Goal: Transaction & Acquisition: Purchase product/service

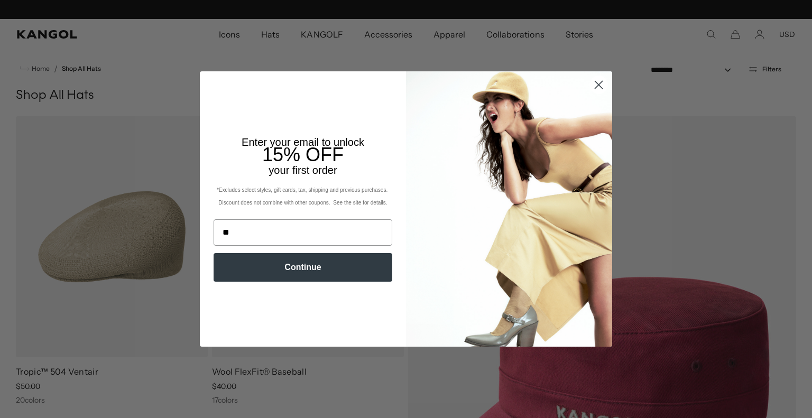
scroll to position [0, 218]
type input "**********"
click at [343, 265] on button "Continue" at bounding box center [302, 267] width 179 height 29
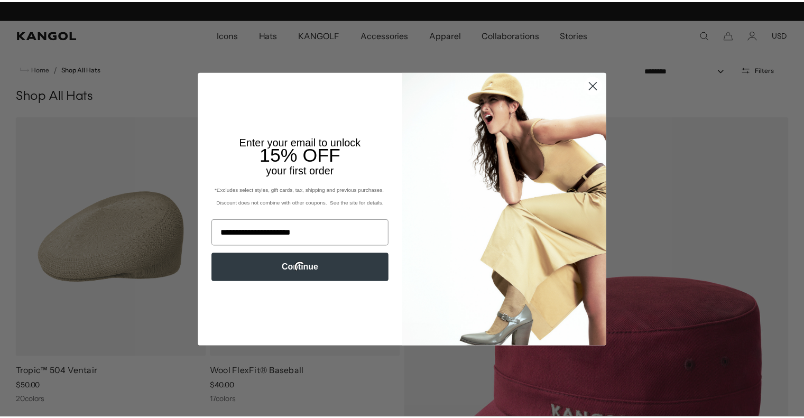
scroll to position [0, 0]
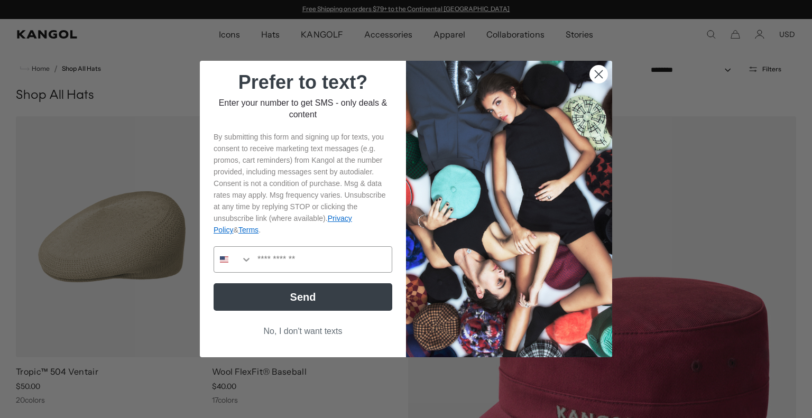
click at [595, 72] on icon "Close dialog" at bounding box center [598, 74] width 7 height 7
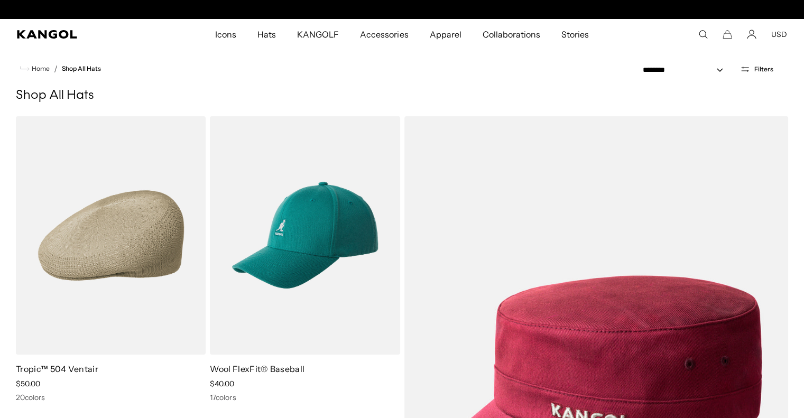
scroll to position [0, 218]
click at [774, 38] on button "USD" at bounding box center [779, 35] width 16 height 10
click at [774, 55] on link "USD" at bounding box center [779, 55] width 16 height 10
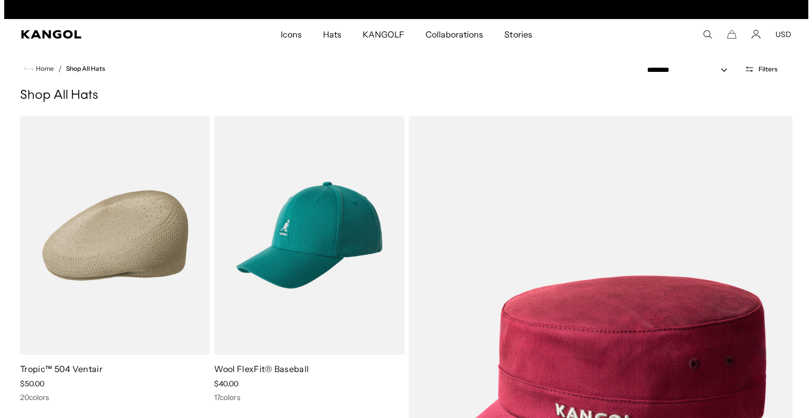
scroll to position [0, 218]
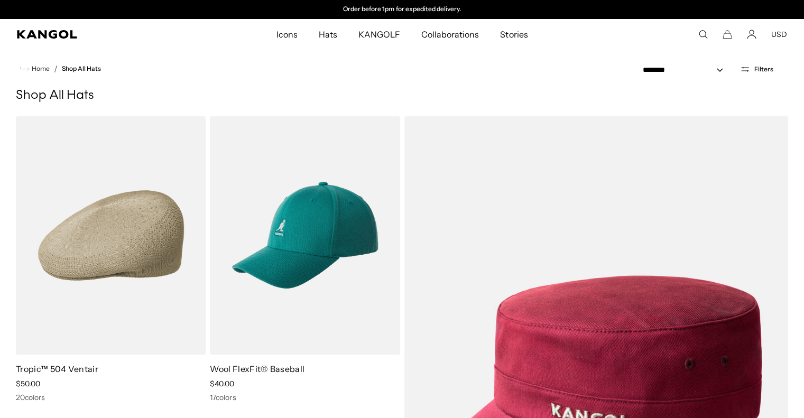
click at [780, 34] on button "USD" at bounding box center [779, 35] width 16 height 10
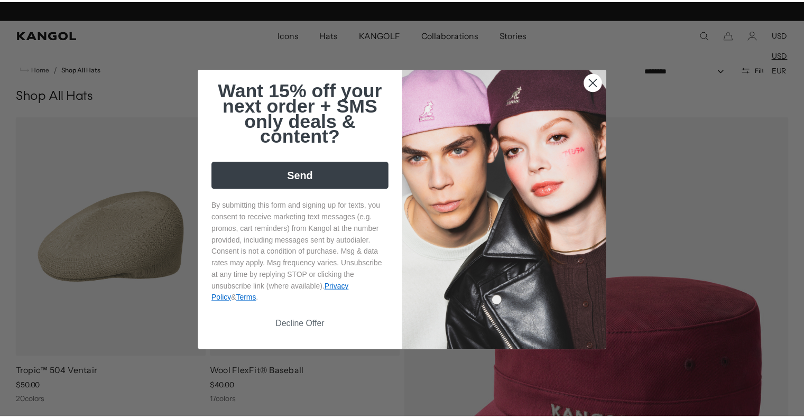
scroll to position [0, 0]
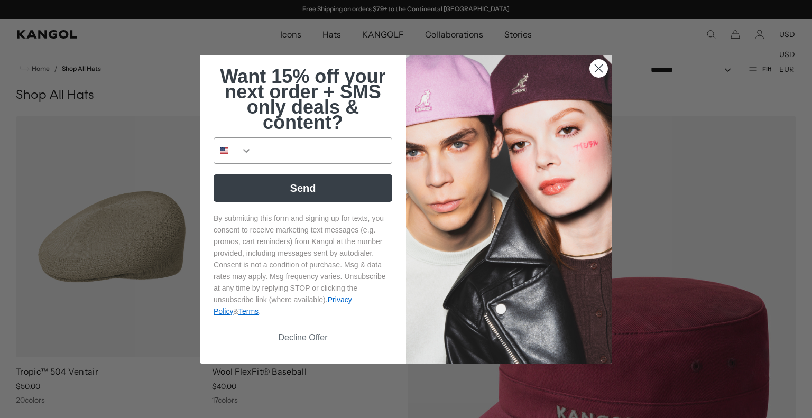
click at [590, 68] on circle "Close dialog" at bounding box center [598, 67] width 17 height 17
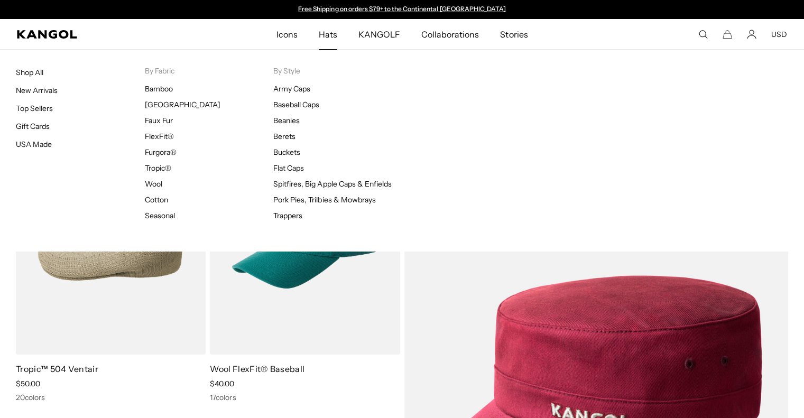
click at [330, 31] on span "Hats" at bounding box center [328, 34] width 18 height 31
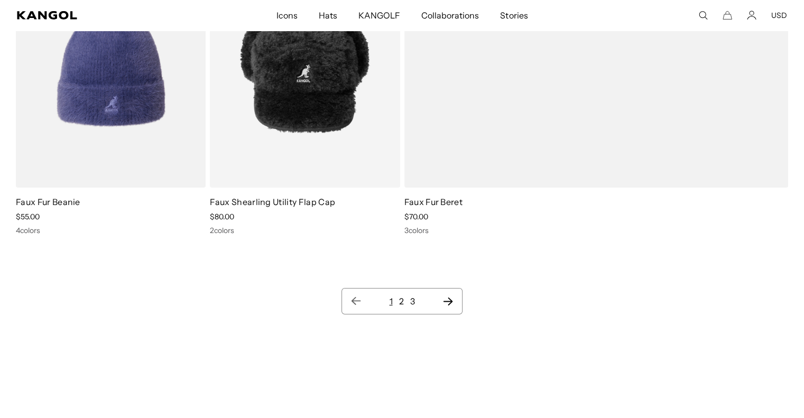
click at [401, 300] on link "2" at bounding box center [400, 301] width 5 height 11
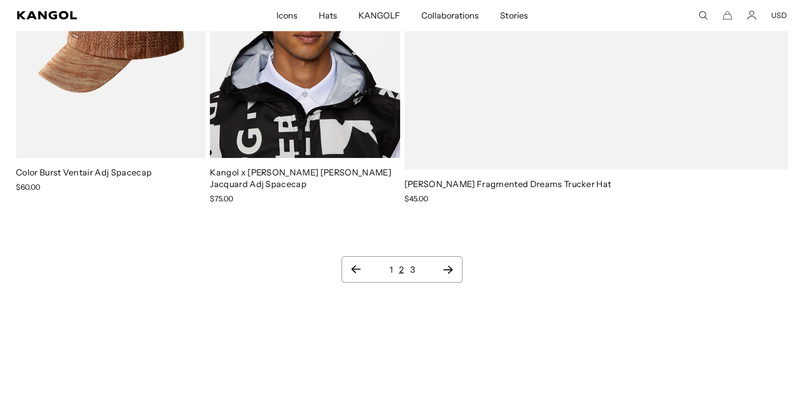
click at [412, 264] on link "3" at bounding box center [412, 269] width 5 height 11
